Goal: Information Seeking & Learning: Compare options

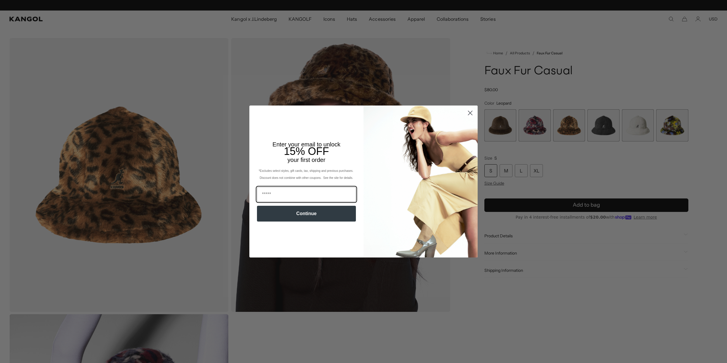
scroll to position [0, 121]
